Goal: Task Accomplishment & Management: Complete application form

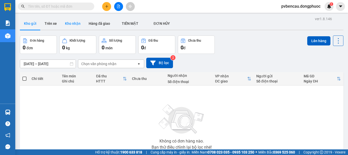
click at [78, 25] on button "Kho nhận" at bounding box center [73, 23] width 24 height 12
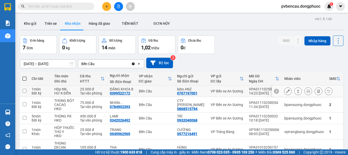
click at [98, 92] on div "Tại văn phòng" at bounding box center [92, 93] width 25 height 4
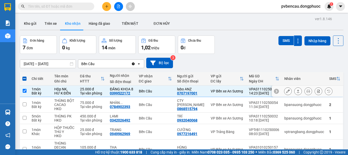
click at [98, 92] on div "Tại văn phòng" at bounding box center [92, 93] width 25 height 4
checkbox input "false"
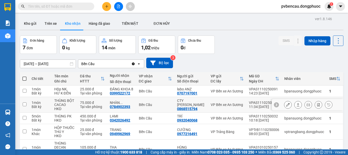
scroll to position [66, 0]
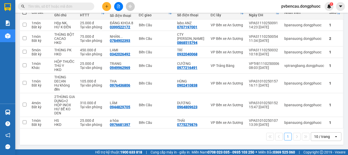
click at [66, 138] on div "1 10 / trang open" at bounding box center [182, 136] width 320 height 9
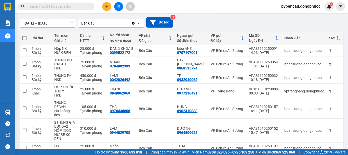
click at [162, 3] on div "Kết quả tìm kiếm ( 0 ) Bộ lọc No Data pvbencau.dongphuoc 1" at bounding box center [174, 6] width 348 height 13
click at [108, 7] on icon "plus" at bounding box center [107, 7] width 4 height 4
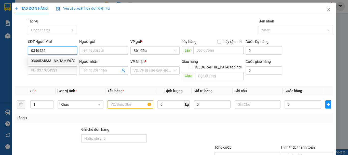
click at [41, 63] on div "0346524533 - NK TÂM ĐỨC" at bounding box center [53, 61] width 44 height 6
type input "0346524533"
type input "NK TÂM ĐỨC"
type input "0937057095"
type input "LAB [GEOGRAPHIC_DATA]"
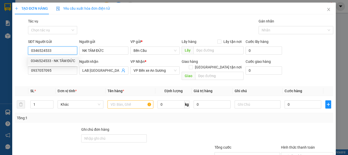
type input "30.000"
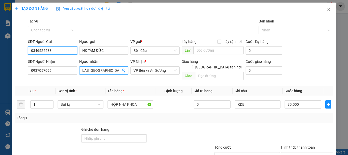
type input "0346524533"
click at [123, 70] on icon "user-add" at bounding box center [123, 70] width 4 height 4
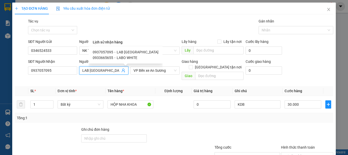
click at [127, 58] on span "LABO WHITE" at bounding box center [127, 58] width 21 height 4
type input "0933665655"
type input "LABO WHITE"
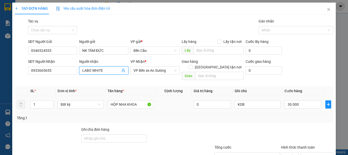
scroll to position [34, 0]
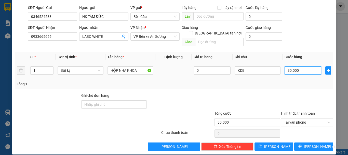
click at [302, 66] on input "30.000" at bounding box center [303, 70] width 37 height 8
type input "2"
type input "20"
type input "20.000"
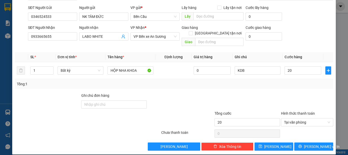
type input "20.000"
click at [301, 111] on label "Hình thức thanh toán" at bounding box center [298, 113] width 34 height 4
click at [301, 118] on input "Hình thức thanh toán" at bounding box center [305, 122] width 43 height 8
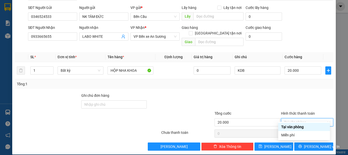
click at [235, 81] on div "Tổng: 1" at bounding box center [174, 84] width 315 height 6
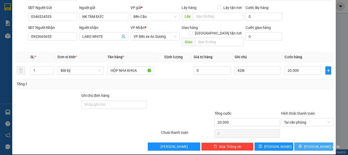
click at [319, 144] on span "[PERSON_NAME] và In" at bounding box center [322, 147] width 36 height 6
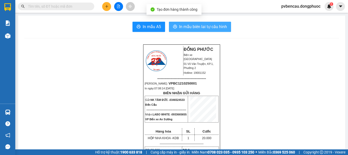
click at [200, 27] on span "In mẫu biên lai tự cấu hình" at bounding box center [203, 26] width 48 height 6
